Goal: Communication & Community: Ask a question

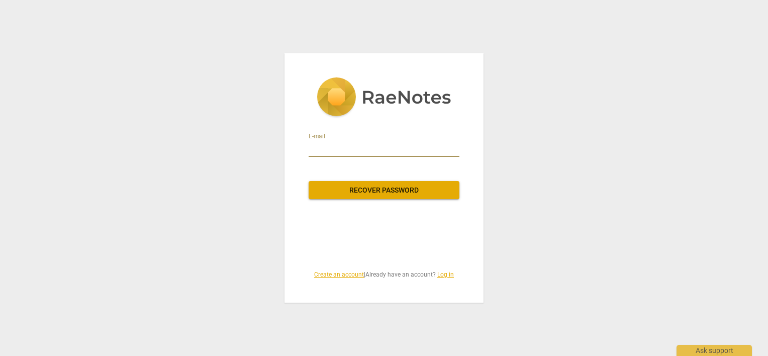
click at [361, 148] on input "email" at bounding box center [384, 149] width 151 height 16
type input "[EMAIL_ADDRESS][DOMAIN_NAME]"
click at [257, 193] on div "E-mail [EMAIL_ADDRESS][DOMAIN_NAME] Recover password Create an account | Alread…" at bounding box center [384, 178] width 768 height 356
click at [446, 274] on link "Log in" at bounding box center [445, 274] width 17 height 7
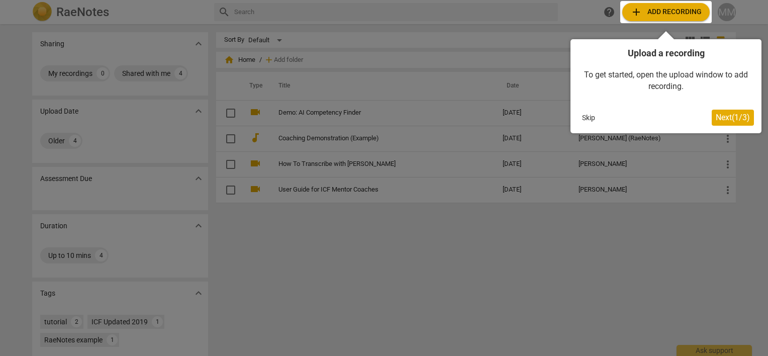
click at [590, 117] on button "Skip" at bounding box center [588, 117] width 21 height 15
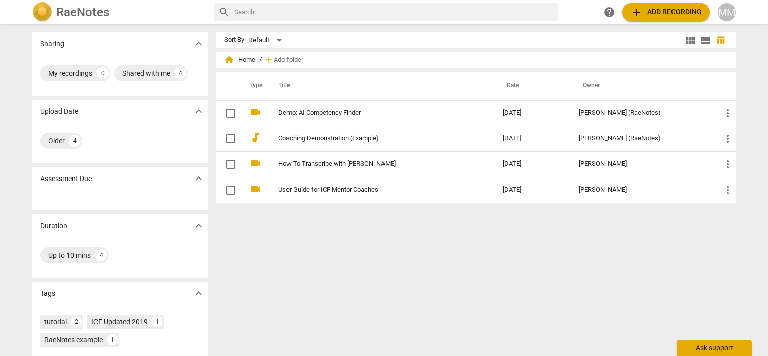
click at [709, 348] on div "Ask support" at bounding box center [714, 348] width 75 height 16
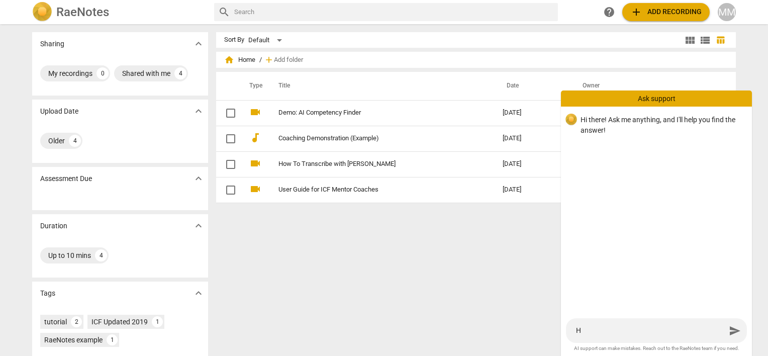
type textarea "H"
type textarea "He"
type textarea "Hel"
type textarea "Hell"
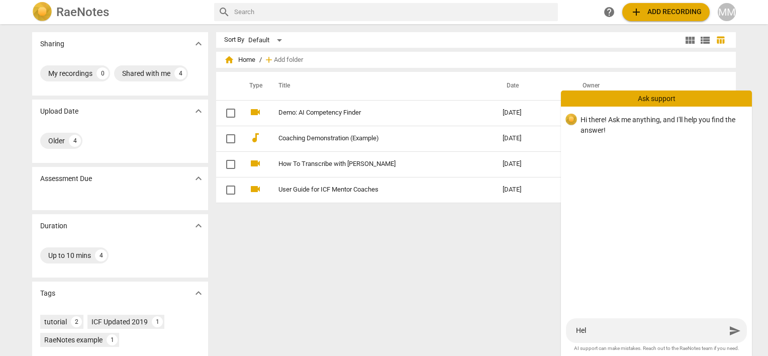
type textarea "Hell"
type textarea "Hello"
type textarea "Hello,"
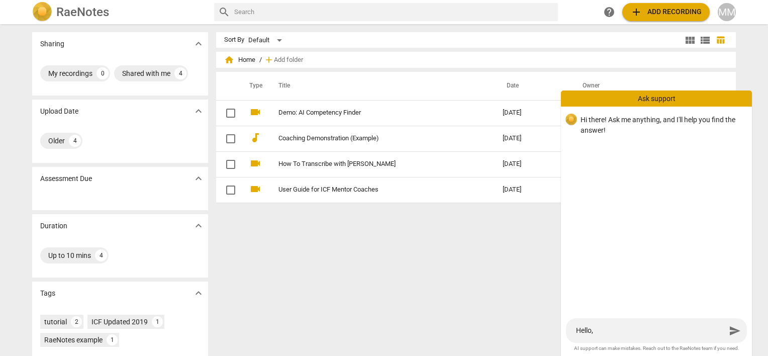
type textarea "Hello,"
type textarea "Hello, d"
type textarea "Hello, do"
type textarea "Hello, doe"
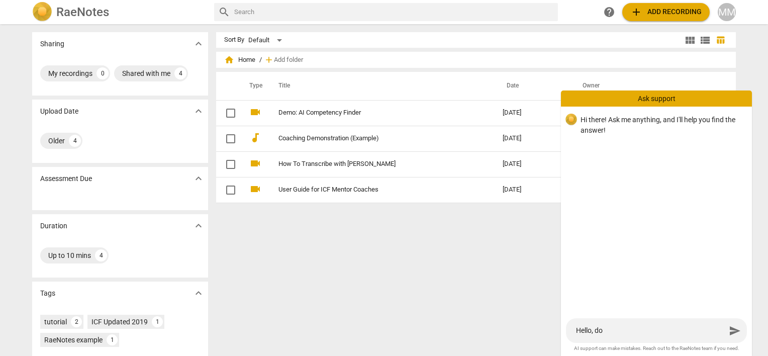
type textarea "Hello, doe"
type textarea "Hello, does"
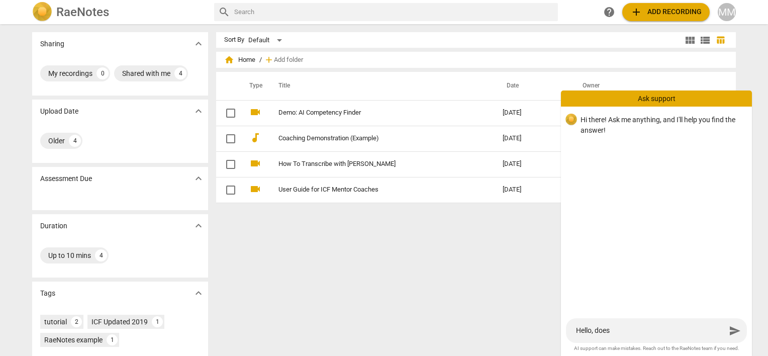
type textarea "Hello, does i"
type textarea "Hello, does it"
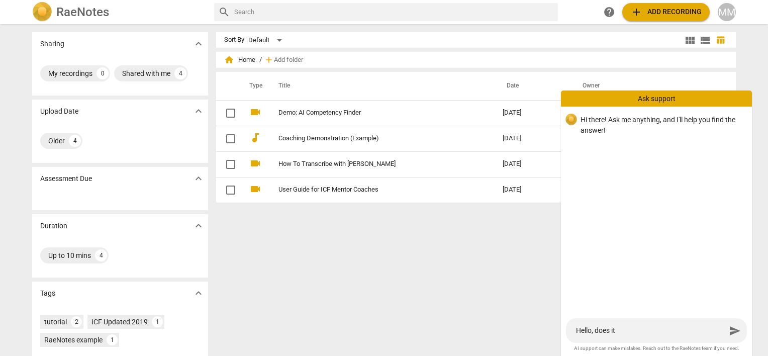
type textarea "Hello, does it"
type textarea "Hello, does it w"
type textarea "Hello, does it wh"
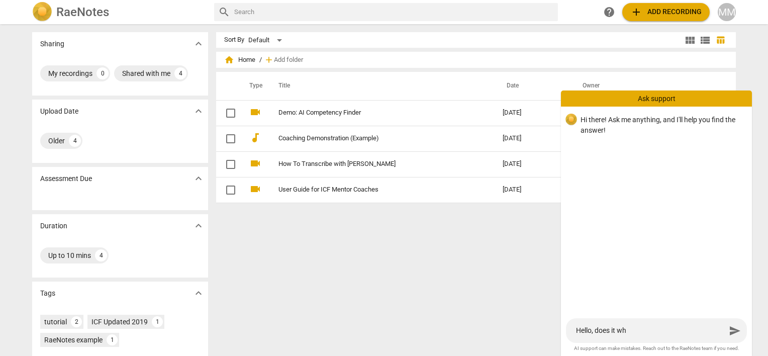
type textarea "Hello, does it wha"
type textarea "Hello, does it what"
type textarea "Hello, does it wha"
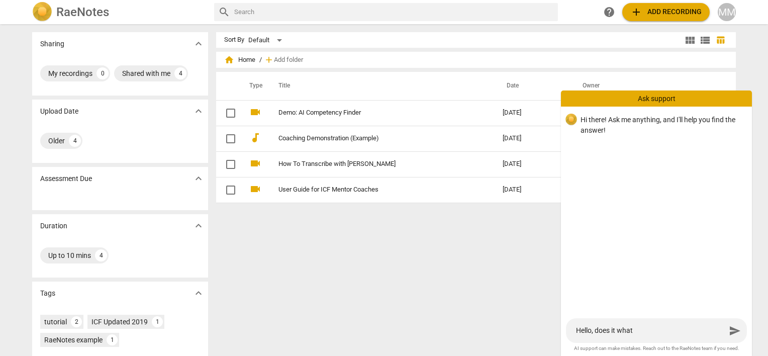
type textarea "Hello, does it wha"
type textarea "Hello, does it wh"
type textarea "Hello, does it w"
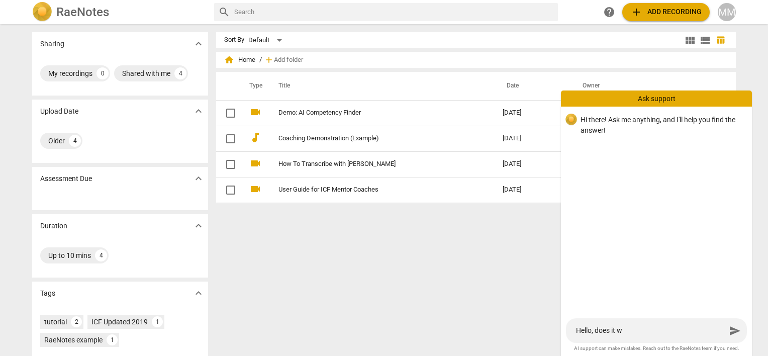
type textarea "Hello, does it"
type textarea "Hello, does it m"
type textarea "Hello, does it ma"
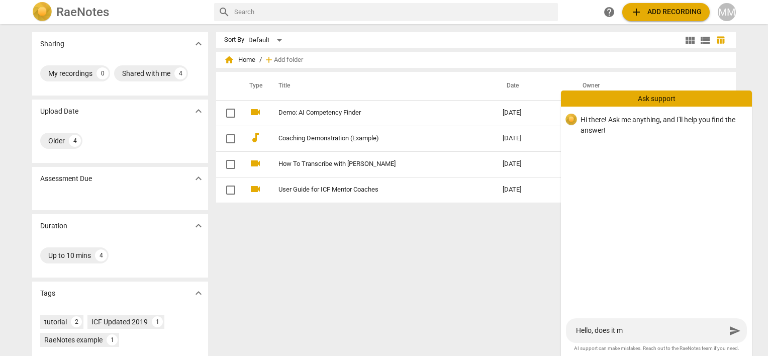
type textarea "Hello, does it ma"
type textarea "Hello, does it mat"
type textarea "Hello, does it [PERSON_NAME]"
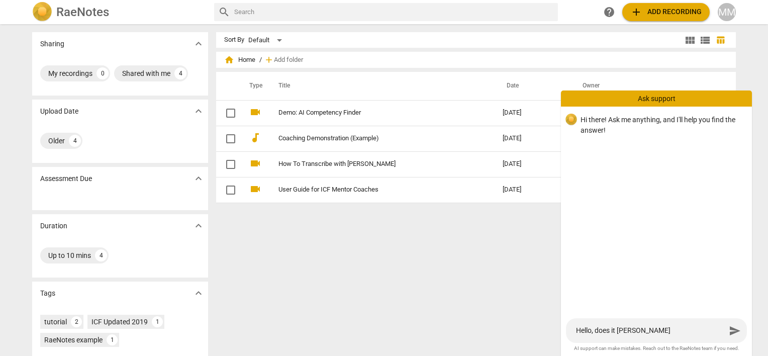
type textarea "Hello, does it matte"
type textarea "Hello, does it matter"
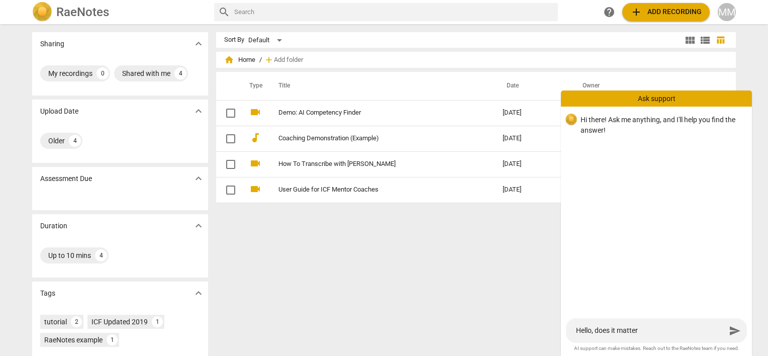
type textarea "Hello, does it matter"
type textarea "Hello, does it matter h"
type textarea "Hello, does it matter ho"
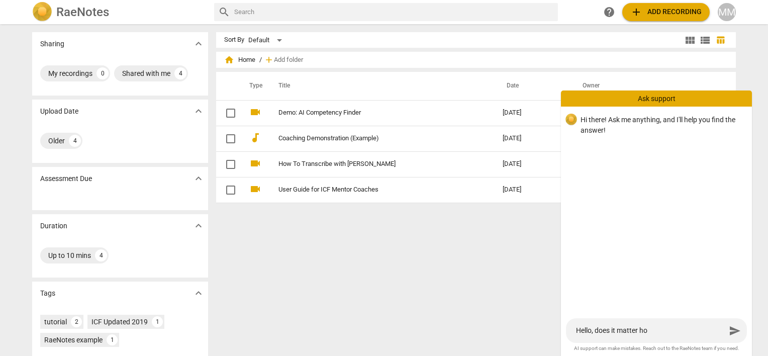
type textarea "Hello, does it matter how"
type textarea "Hello, does it matter how w"
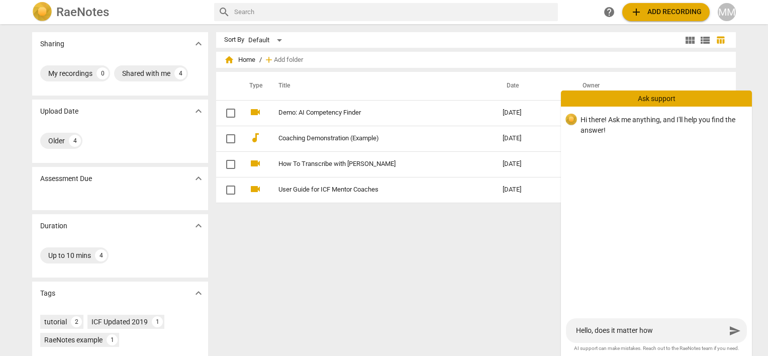
type textarea "Hello, does it matter how w"
type textarea "Hello, does it matter how we"
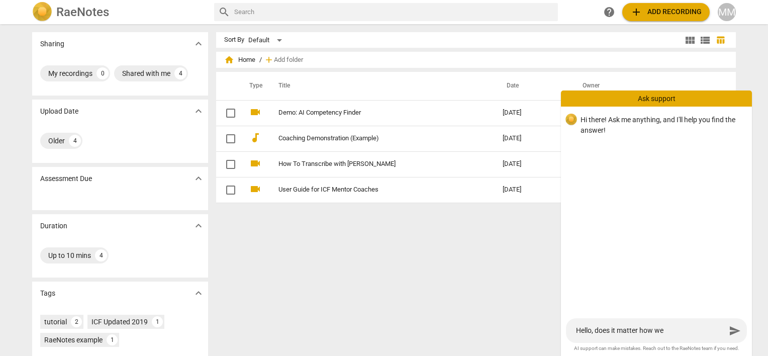
type textarea "Hello, does it matter how we r"
type textarea "Hello, does it matter how we re"
type textarea "Hello, does it matter how we r"
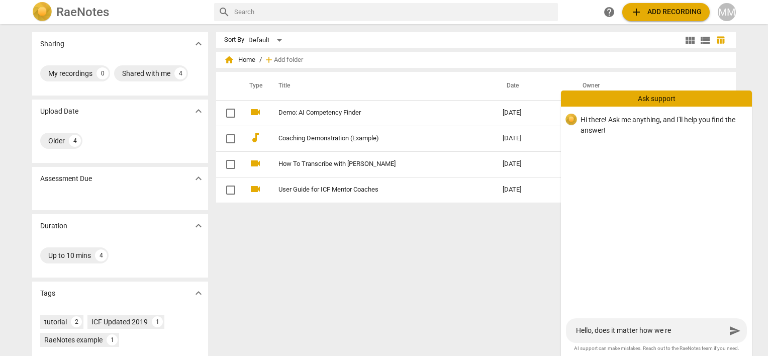
type textarea "Hello, does it matter how we r"
type textarea "Hello, does it matter how we"
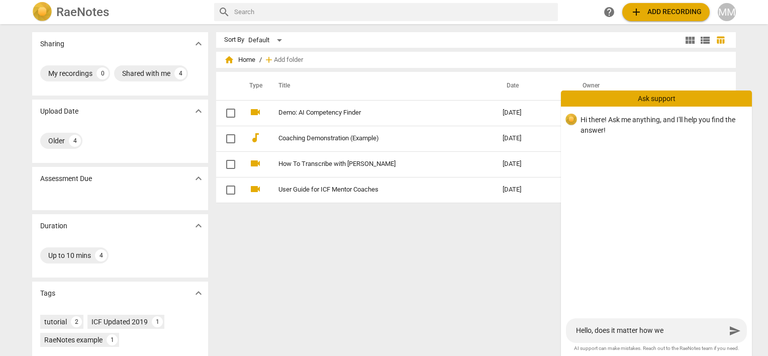
type textarea "Hello, does it matter how w"
type textarea "Hello, does it matter how"
type textarea "Hello, does it matter how I"
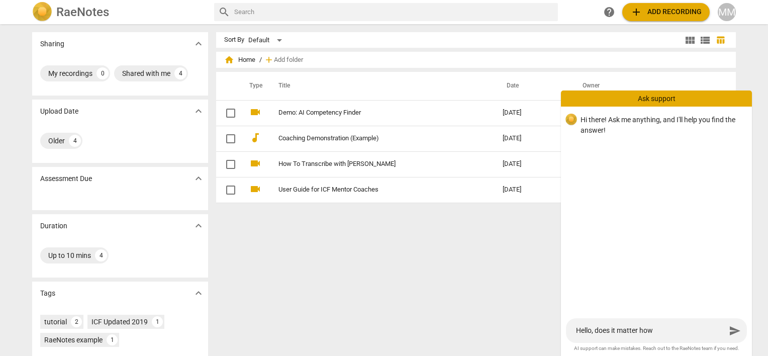
type textarea "Hello, does it matter how I"
type textarea "Hello, does it matter how I r"
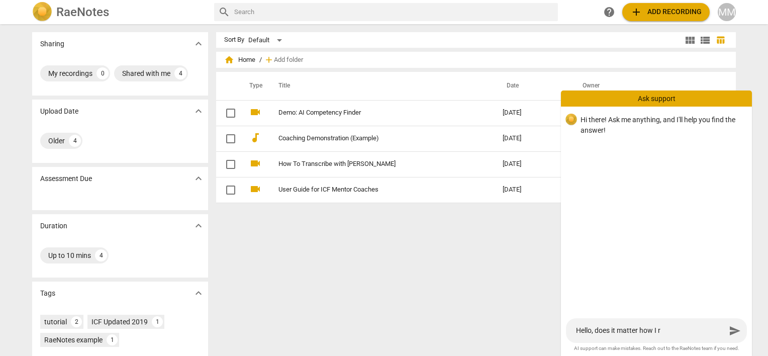
type textarea "Hello, does it matter how I re"
type textarea "Hello, does it matter how I rec"
type textarea "Hello, does it matter how I reco"
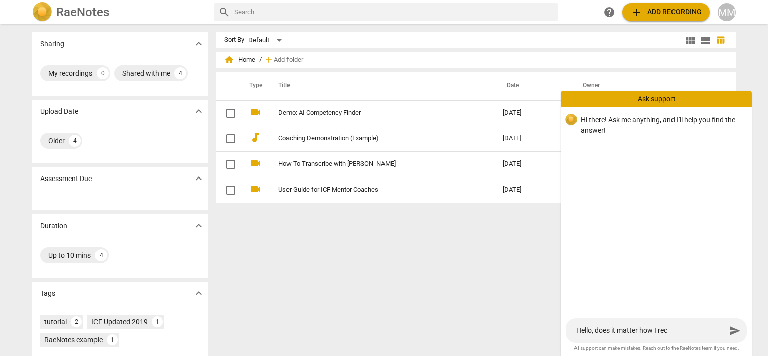
type textarea "Hello, does it matter how I reco"
type textarea "Hello, does it matter how I recor"
type textarea "Hello, does it matter how I record"
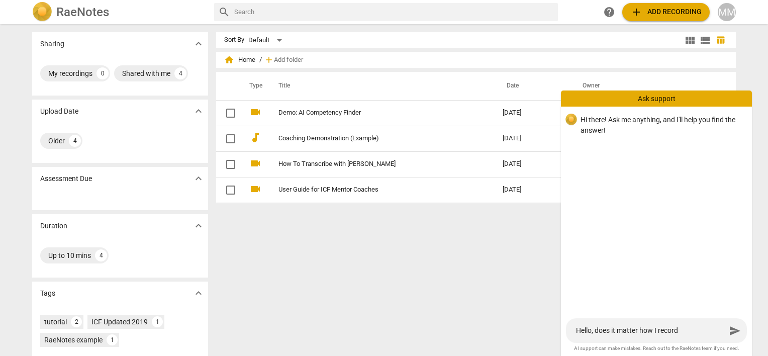
type textarea "Hello, does it matter how I record"
type textarea "Hello, does it matter how I record a"
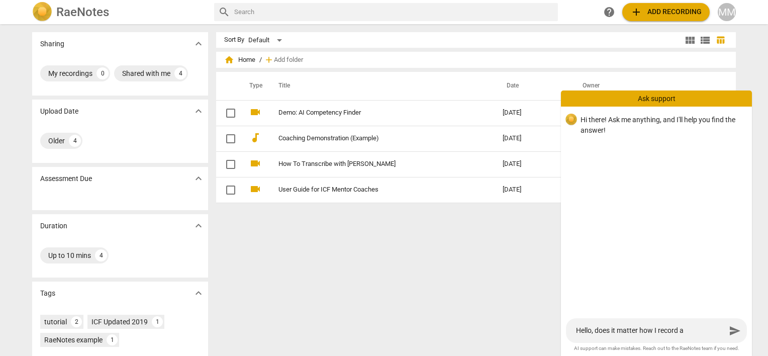
type textarea "Hello, does it matter how I record a"
type textarea "Hello, does it matter how I record a c"
type textarea "Hello, does it matter how I record a co"
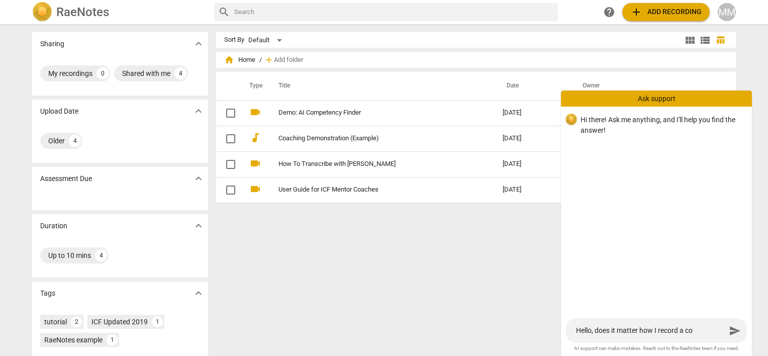
type textarea "Hello, does it matter how I record a coa"
type textarea "Hello, does it matter how I record a coac"
type textarea "Hello, does it matter how I record a coach"
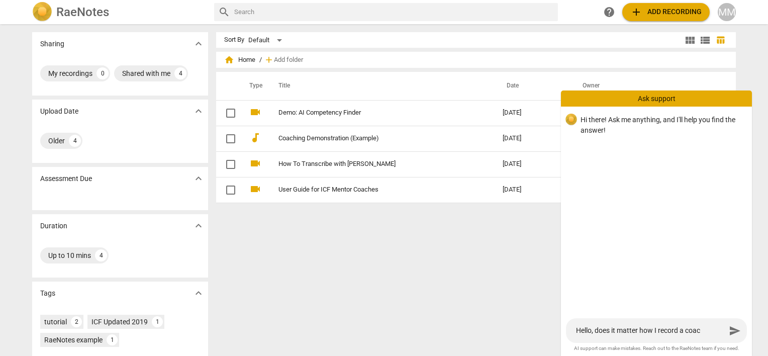
type textarea "Hello, does it matter how I record a coach"
type textarea "Hello, does it matter how I record a coachi"
type textarea "Hello, does it matter how I record a coachin"
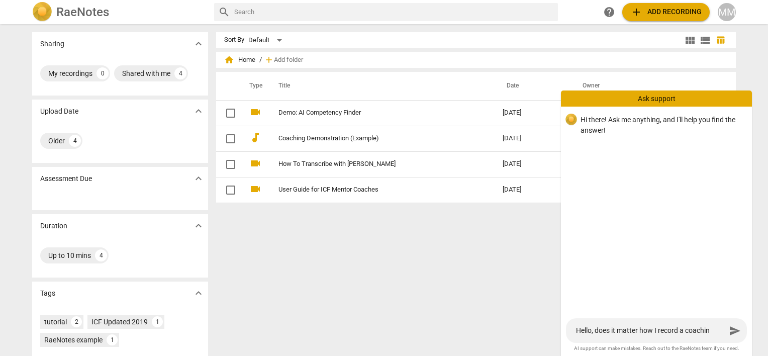
type textarea "Hello, does it matter how I record a coaching"
type textarea "Hello, does it matter how I record a coaching s"
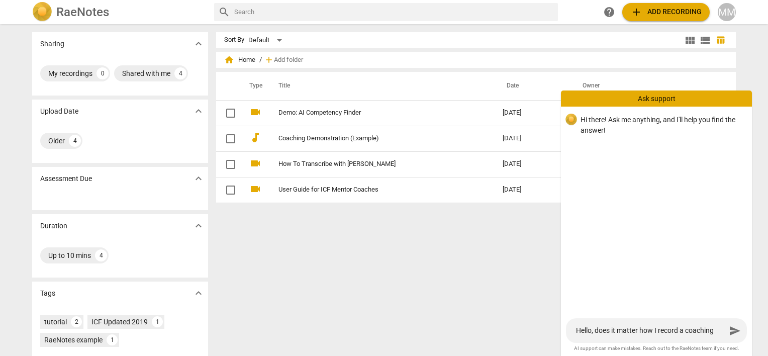
type textarea "Hello, does it matter how I record a coaching s"
type textarea "Hello, does it matter how I record a coaching se"
type textarea "Hello, does it matter how I record a coaching ses"
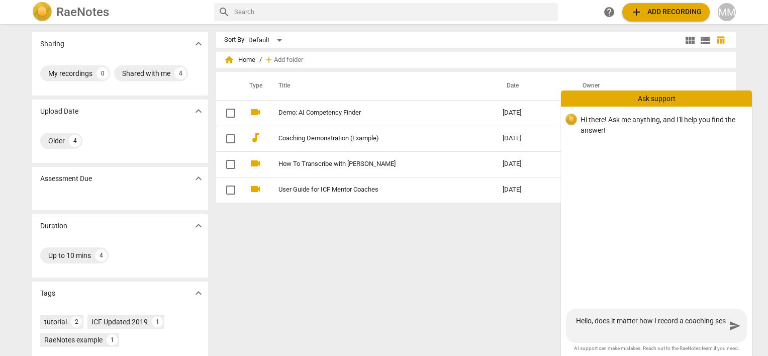
type textarea "Hello, does it matter how I record a coaching sess"
type textarea "Hello, does it matter how I record a coaching sessi"
type textarea "Hello, does it matter how I record a coaching sessio"
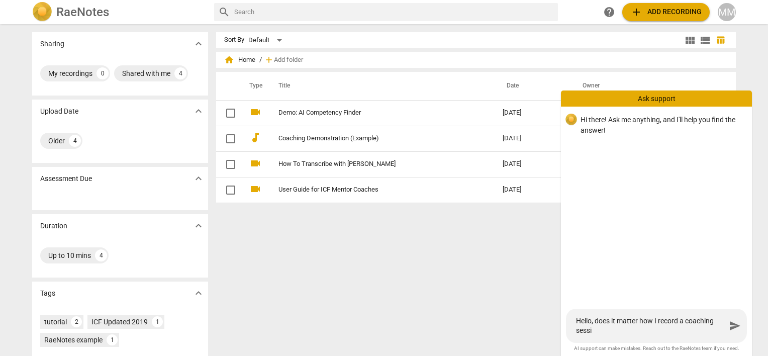
type textarea "Hello, does it matter how I record a coaching sessio"
type textarea "Hello, does it matter how I record a coaching session"
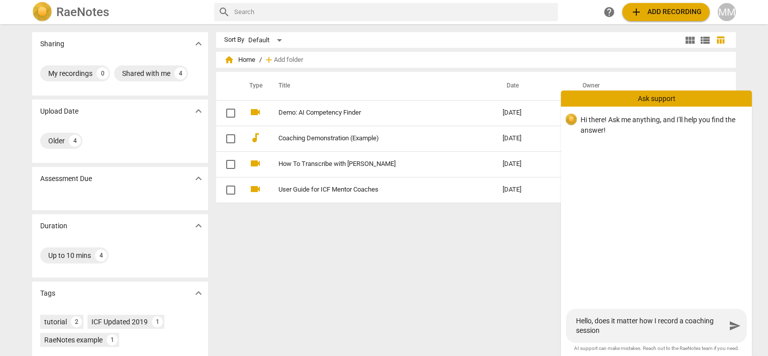
type textarea "Hello, does it matter how I record a coaching session t"
type textarea "Hello, does it matter how I record a coaching session to"
type textarea "Hello, does it matter how I record a coaching session to b"
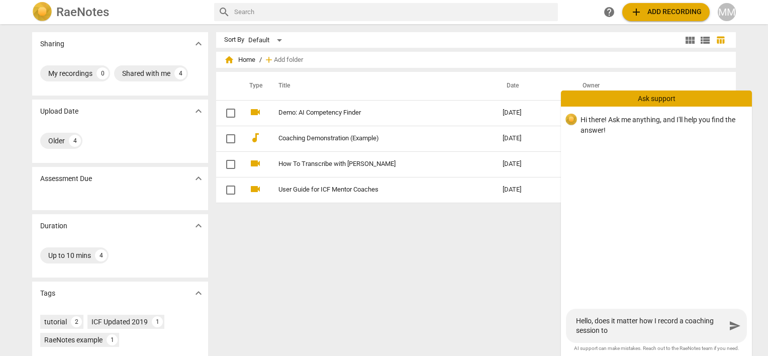
type textarea "Hello, does it matter how I record a coaching session to b"
type textarea "Hello, does it matter how I record a coaching session to be"
type textarea "Hello, does it matter how I record a coaching session to be a"
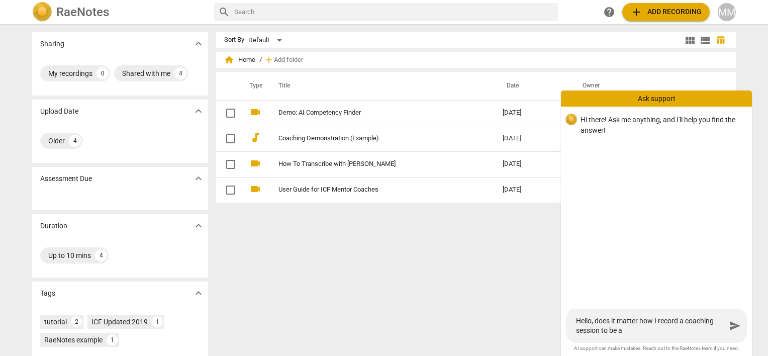
type textarea "Hello, does it matter how I record a coaching session to be ac"
type textarea "Hello, does it matter how I record a coaching session to be acc"
type textarea "Hello, does it matter how I record a coaching session to be ac"
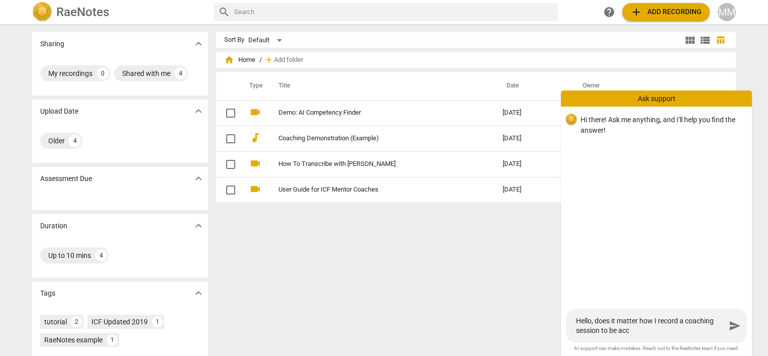
type textarea "Hello, does it matter how I record a coaching session to be ac"
type textarea "Hello, does it matter how I record a coaching session to be a"
type textarea "Hello, does it matter how I record a coaching session to be as"
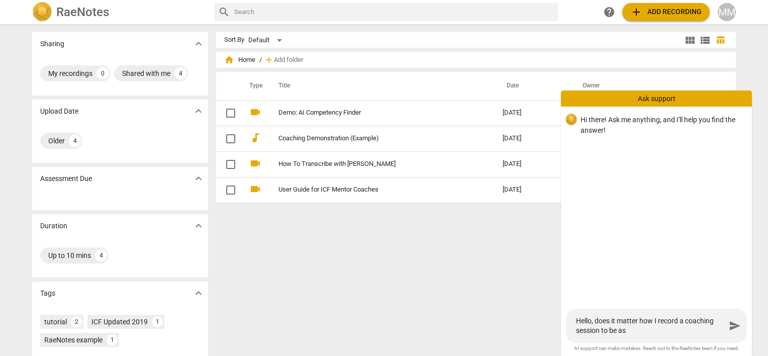
type textarea "Hello, does it matter how I record a coaching session to be ase"
type textarea "Hello, does it matter how I record a coaching session to be as"
type textarea "Hello, does it matter how I record a coaching session to be ass"
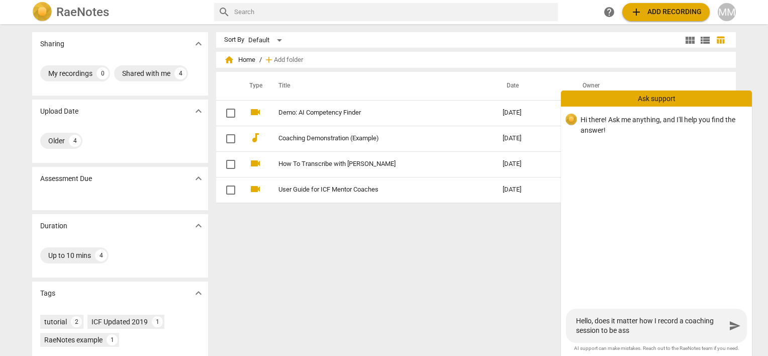
type textarea "Hello, does it matter how I record a coaching session to be asse"
type textarea "Hello, does it matter how I record a coaching session to be asses"
type textarea "Hello, does it matter how I record a coaching session to be assess"
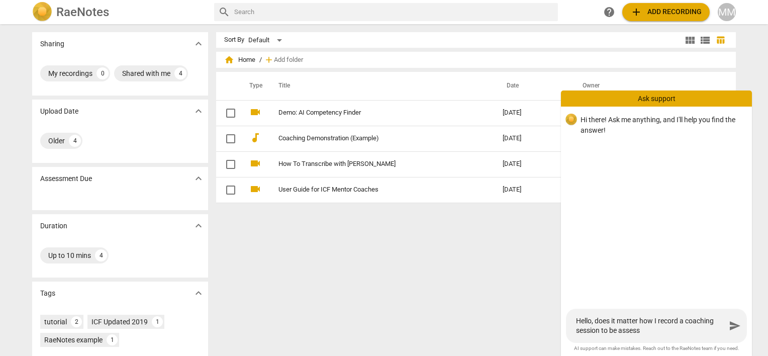
type textarea "Hello, does it matter how I record a coaching session to be assesse"
type textarea "Hello, does it matter how I record a coaching session to be assessed"
type textarea "Hello, does it matter how I record a coaching session to be assessed?"
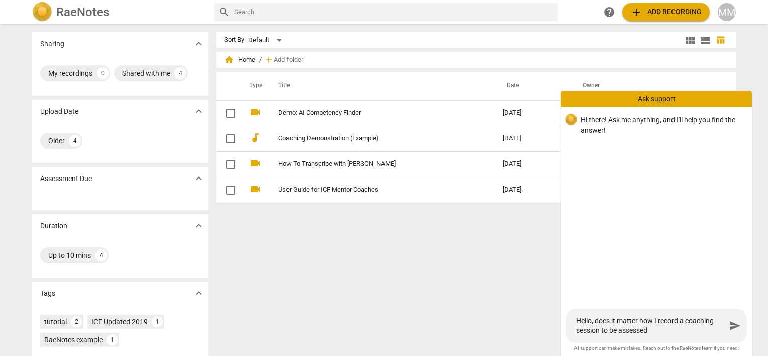
type textarea "Hello, does it matter how I record a coaching session to be assessed?"
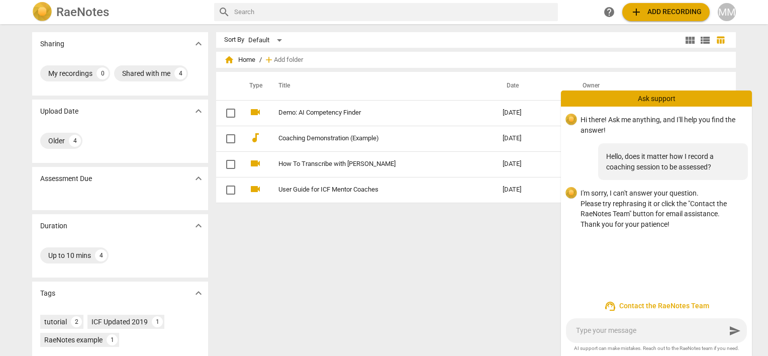
type textarea "D"
type textarea "Do"
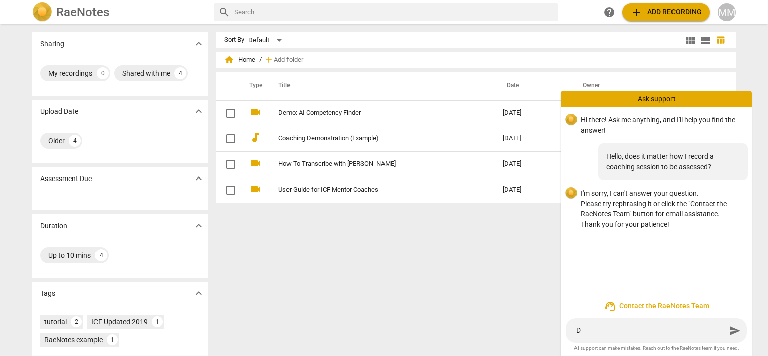
type textarea "Do"
type textarea "Doe"
type textarea "Does"
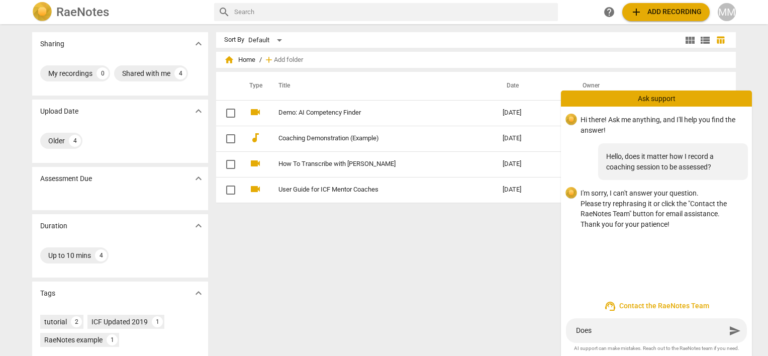
type textarea "Does"
type textarea "Does t"
type textarea "Does th"
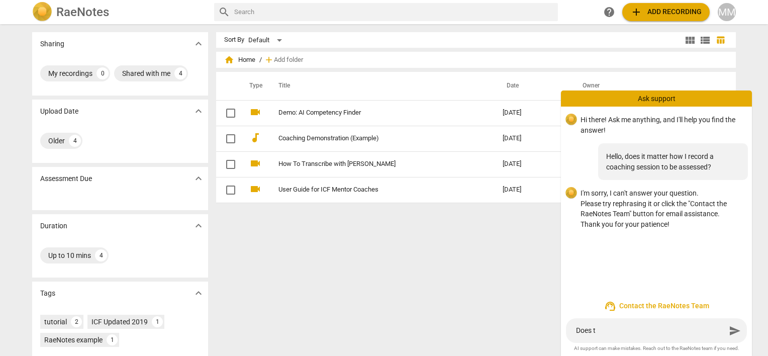
type textarea "Does th"
type textarea "Does the"
type textarea "Does the r"
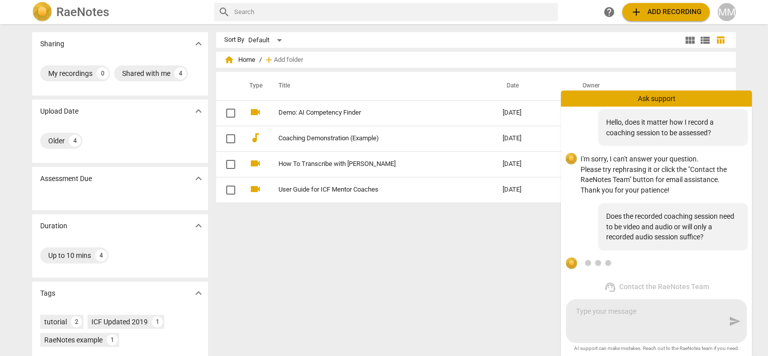
scroll to position [45, 0]
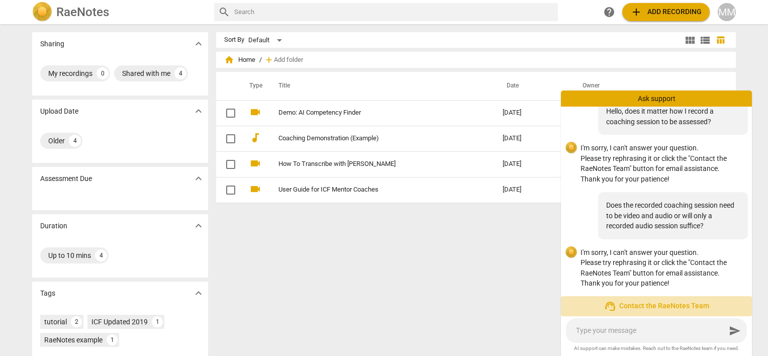
click at [679, 305] on span "support_agent Contact the RaeNotes Team" at bounding box center [656, 306] width 175 height 12
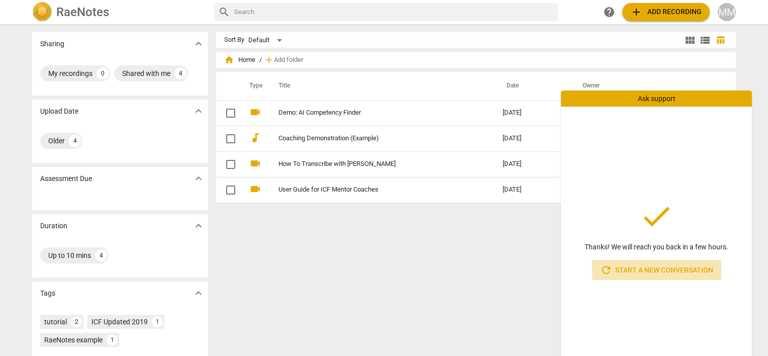
click at [662, 270] on span "refresh Start a new conversation" at bounding box center [656, 270] width 113 height 12
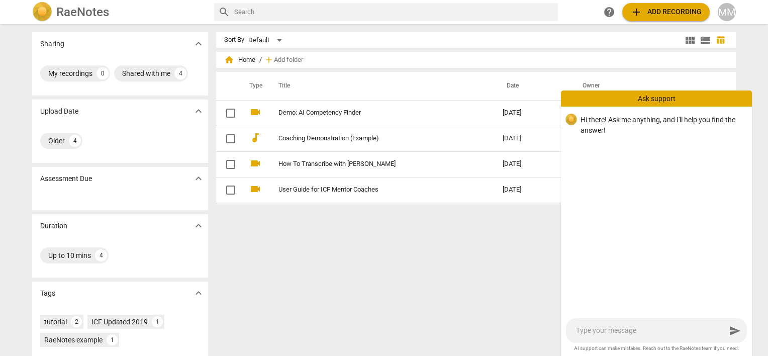
click at [641, 332] on textarea at bounding box center [651, 331] width 150 height 10
